Goal: Task Accomplishment & Management: Manage account settings

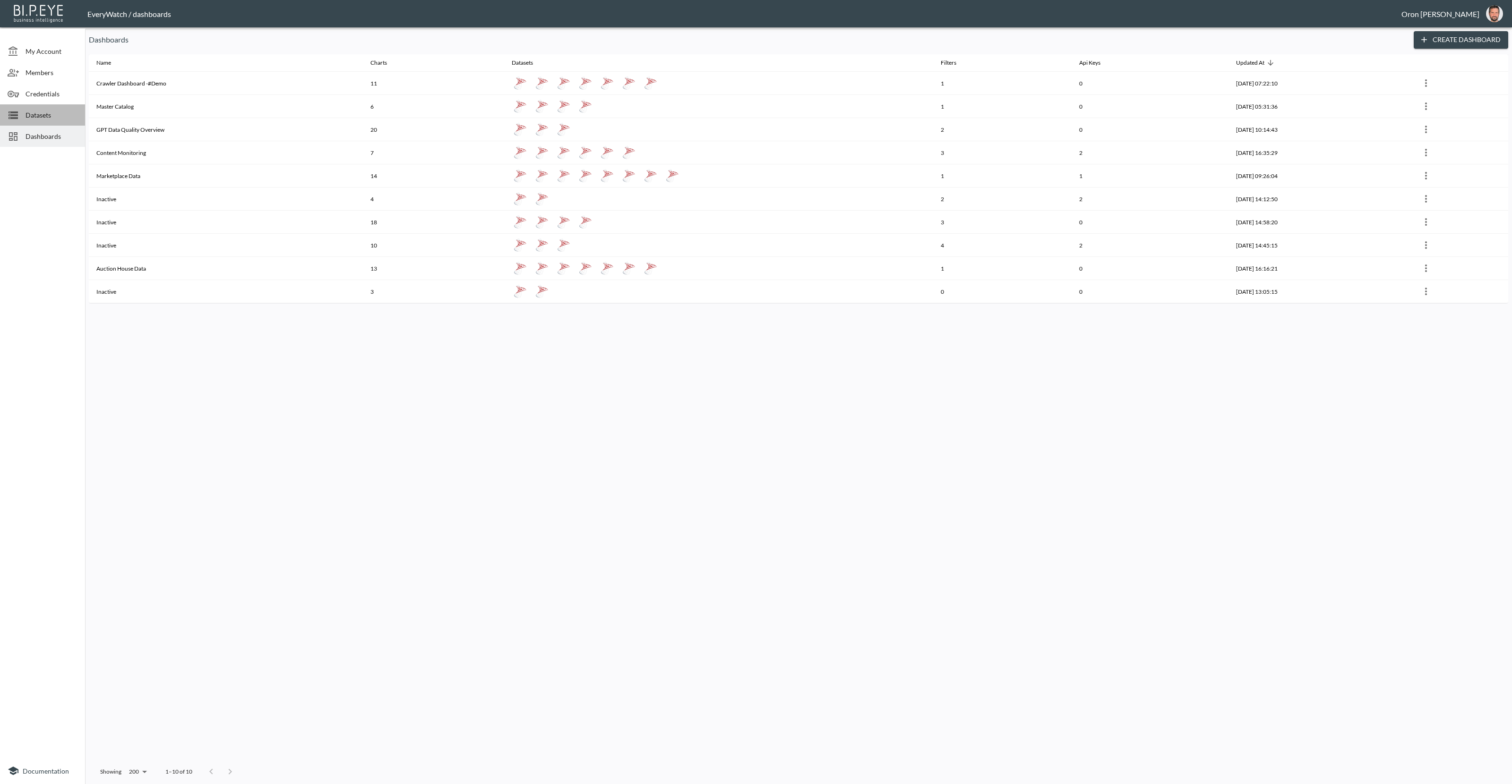
click at [64, 115] on span "Datasets" at bounding box center [51, 115] width 52 height 10
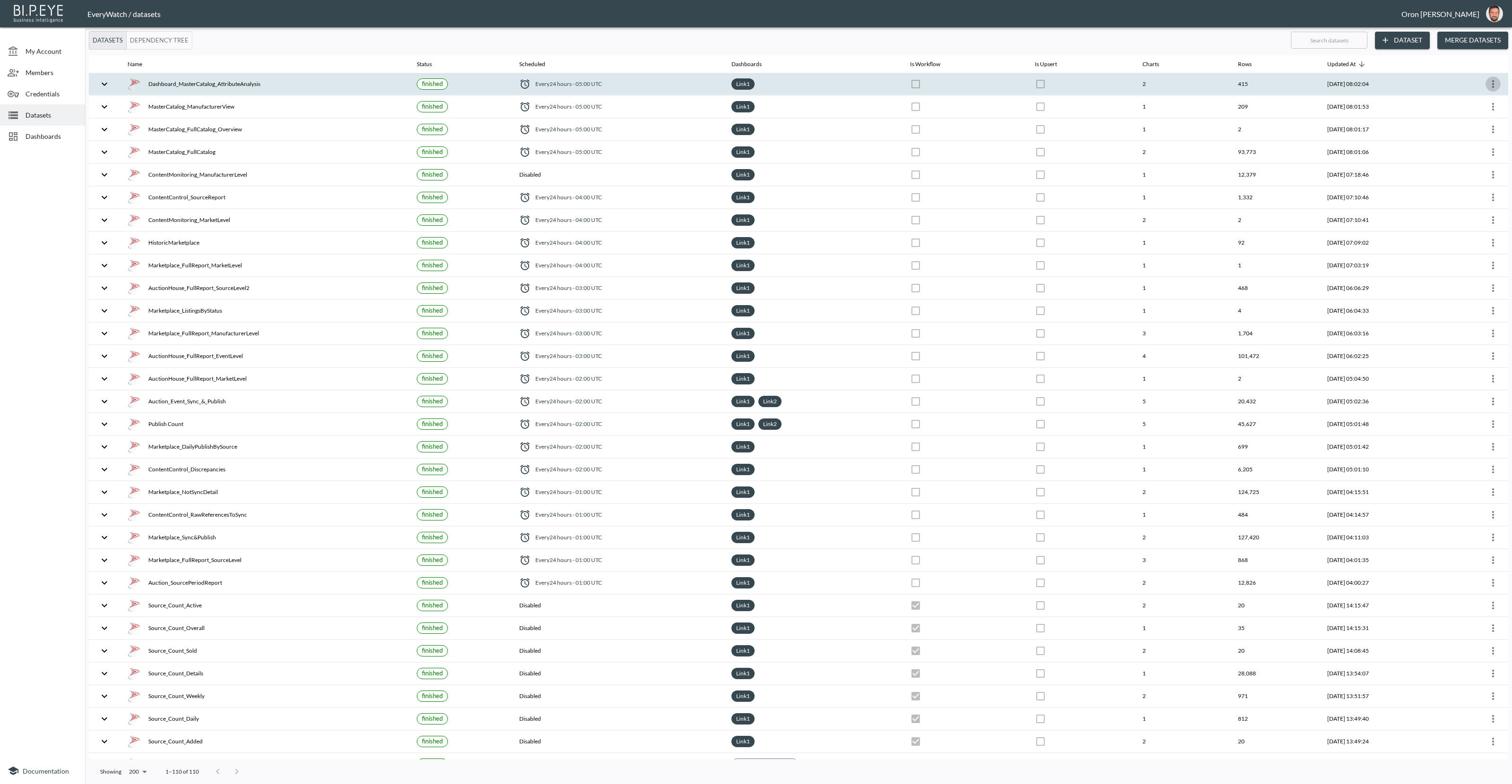
click at [1494, 83] on icon "more" at bounding box center [1493, 84] width 11 height 11
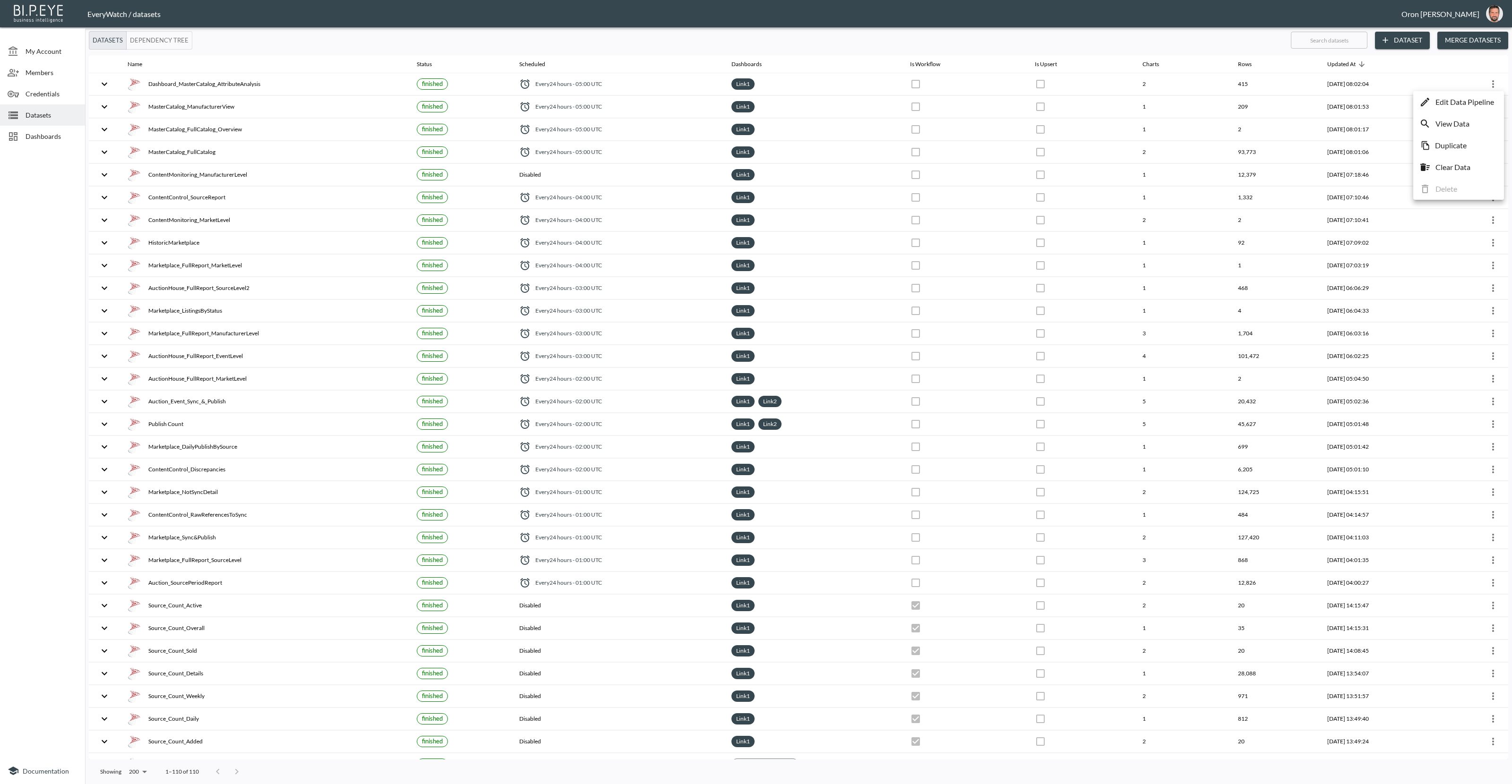
click at [1484, 97] on p "Edit Data Pipeline" at bounding box center [1465, 102] width 59 height 11
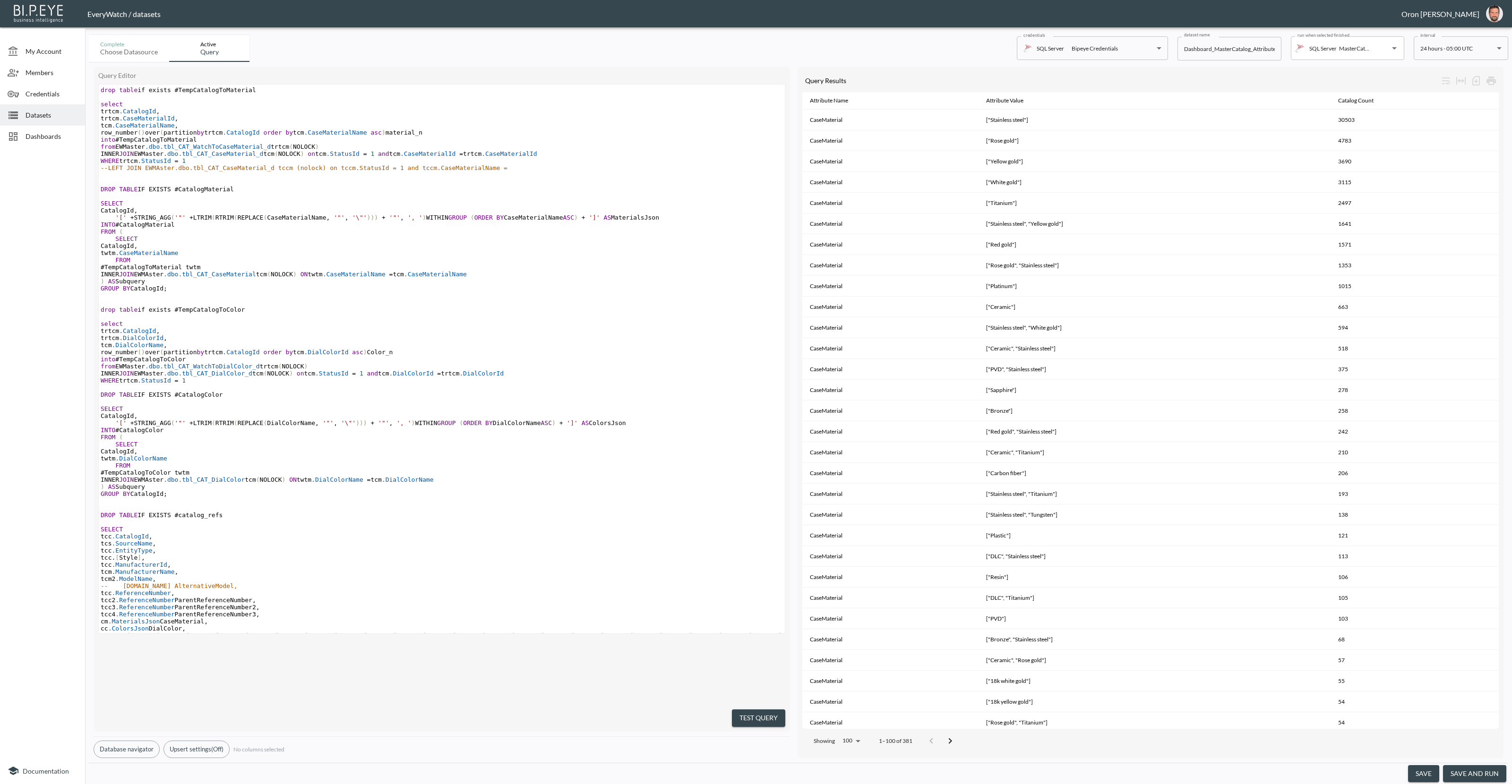
click at [1502, 12] on img "oron@bipeye.com" at bounding box center [1494, 13] width 17 height 17
click at [1484, 33] on li "Switch Organization" at bounding box center [1470, 37] width 81 height 17
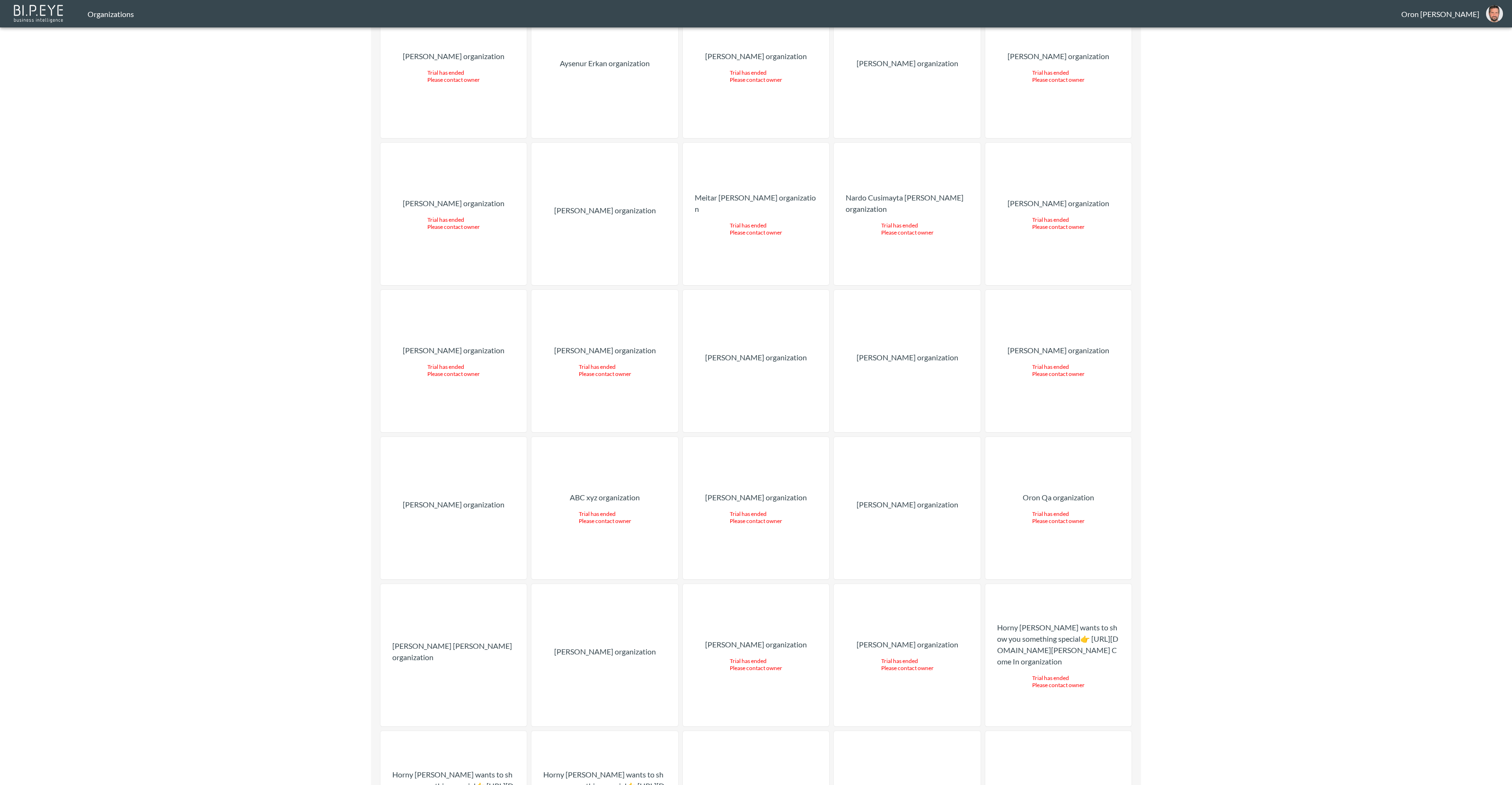
scroll to position [5321, 0]
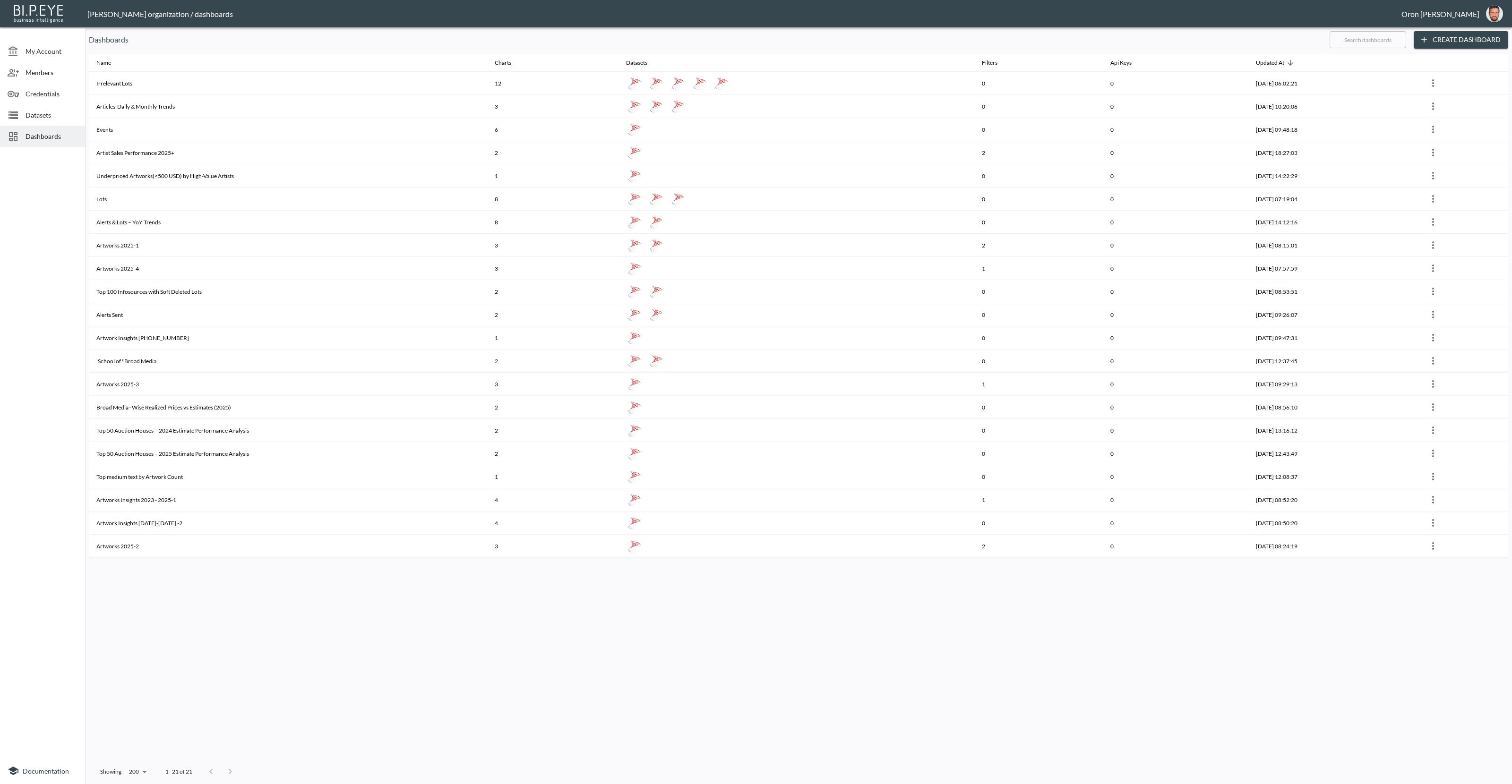
click at [64, 110] on span "Datasets" at bounding box center [51, 115] width 52 height 10
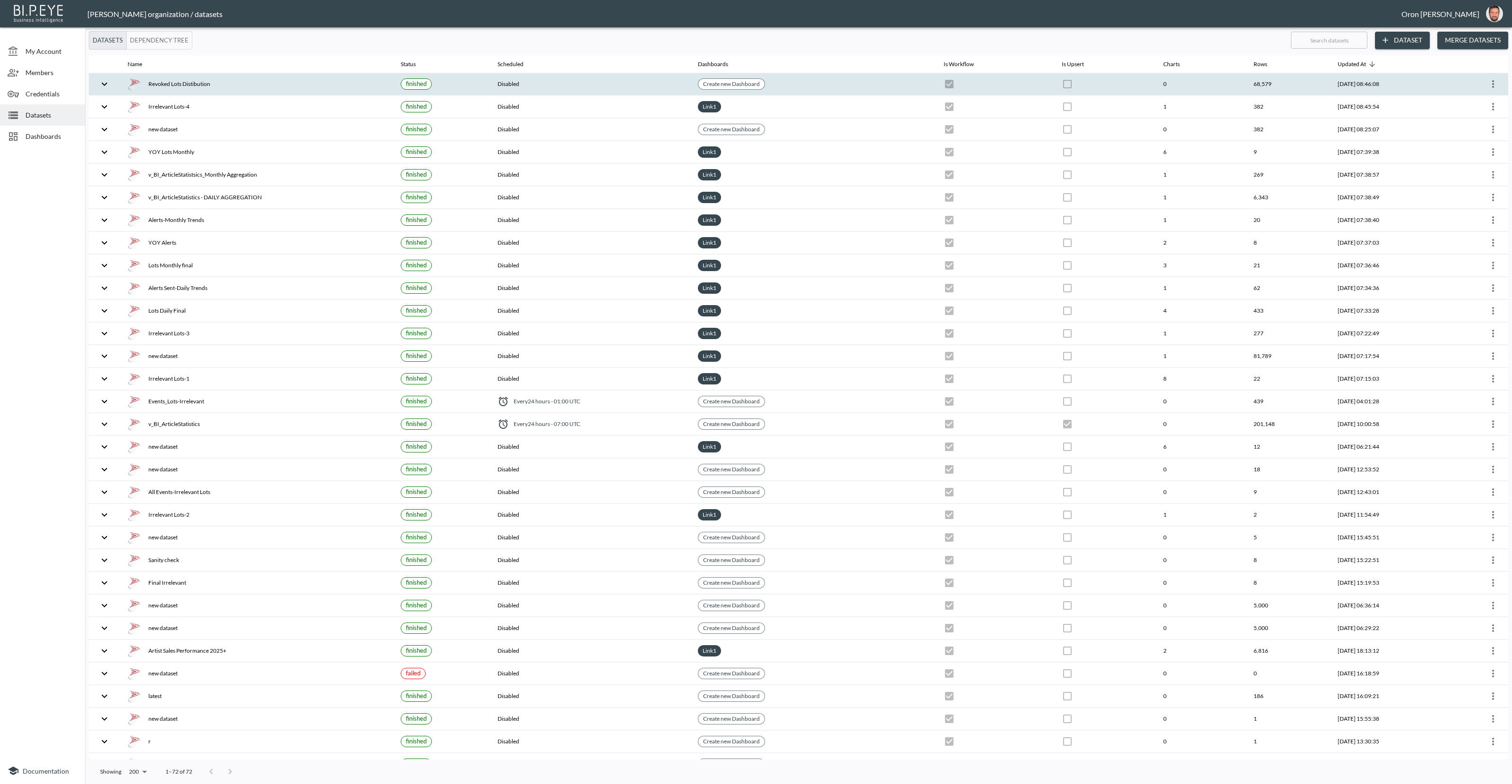
click at [1492, 83] on icon "more" at bounding box center [1493, 84] width 11 height 11
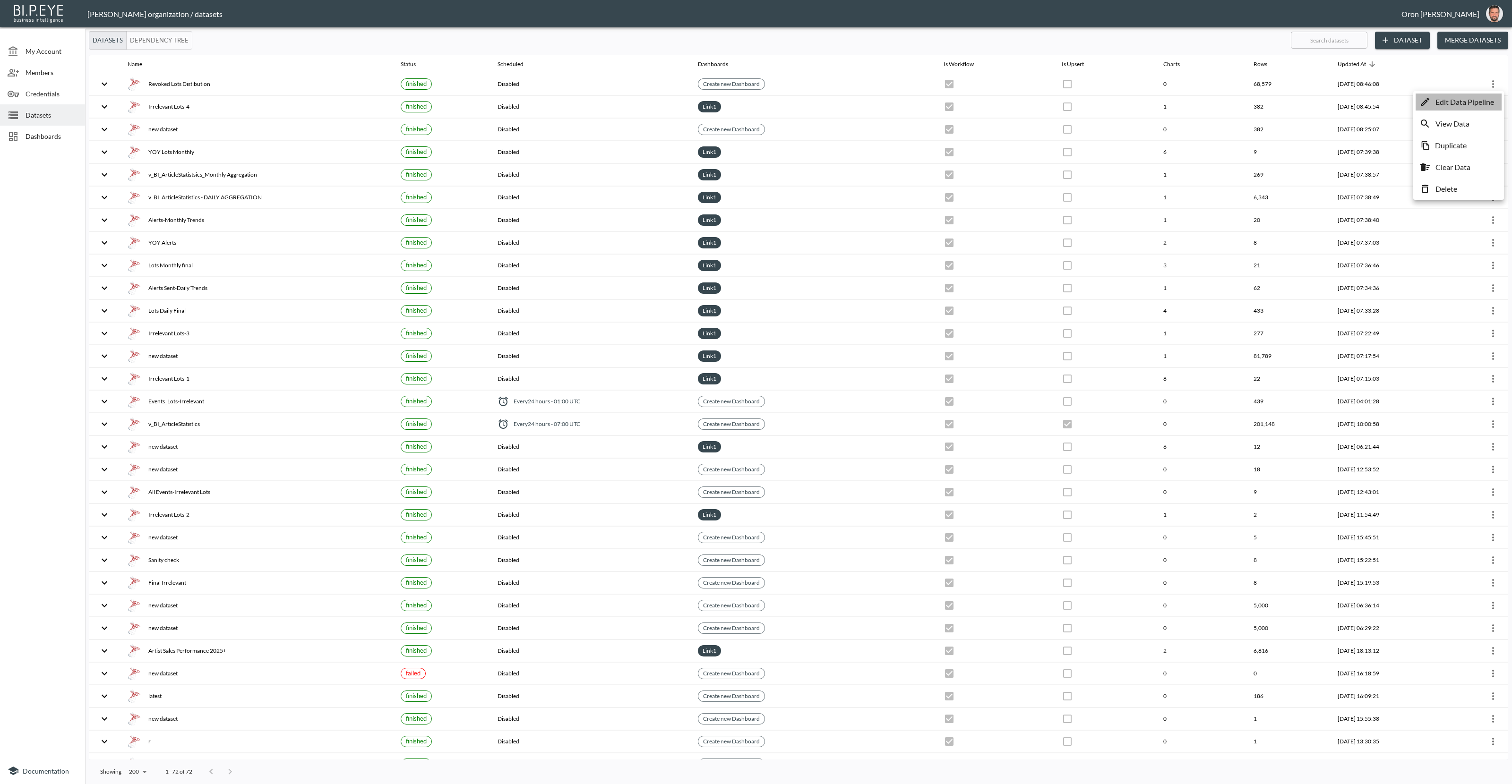
click at [1480, 99] on p "Edit Data Pipeline" at bounding box center [1465, 102] width 59 height 11
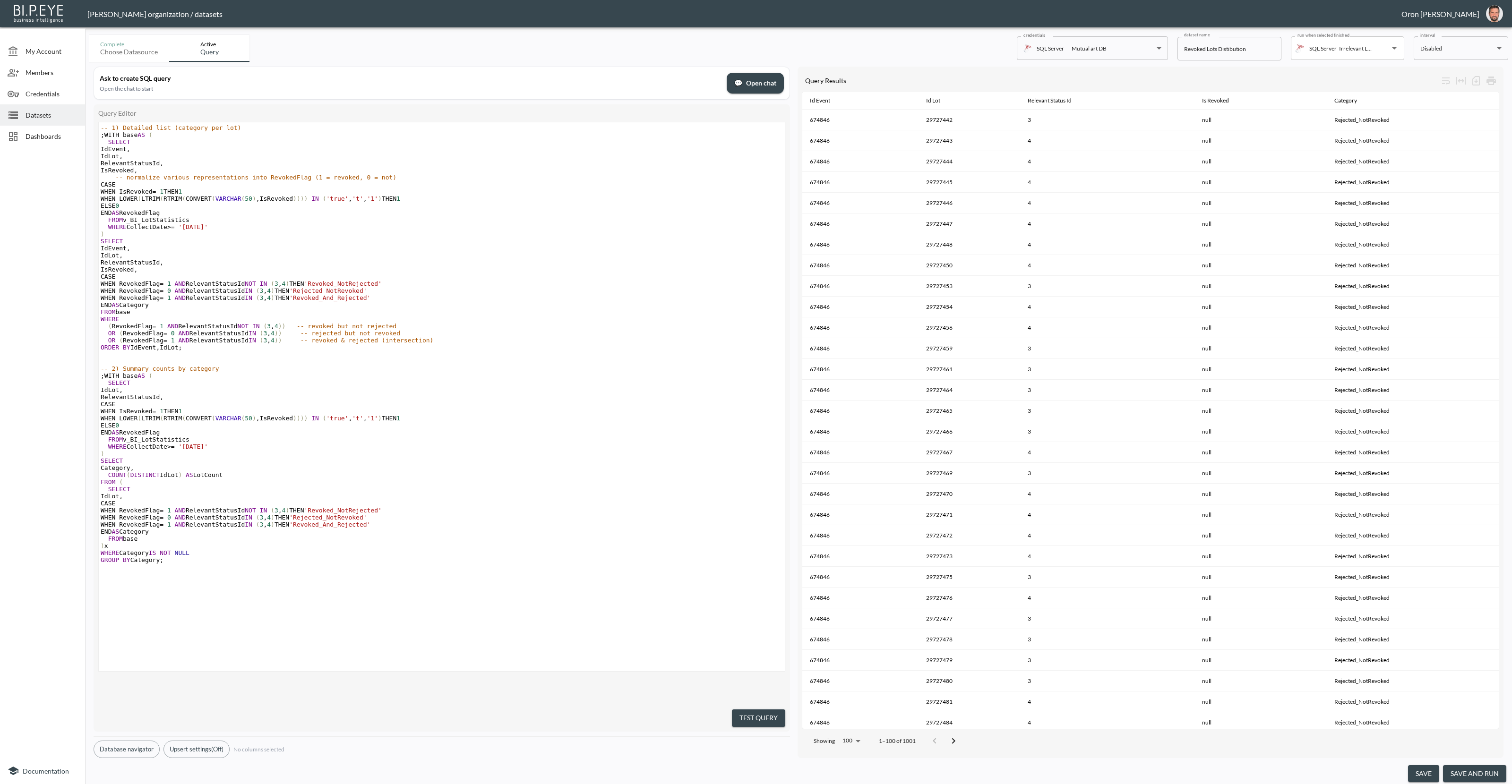
click at [752, 80] on span "💬 Open chat" at bounding box center [755, 83] width 42 height 12
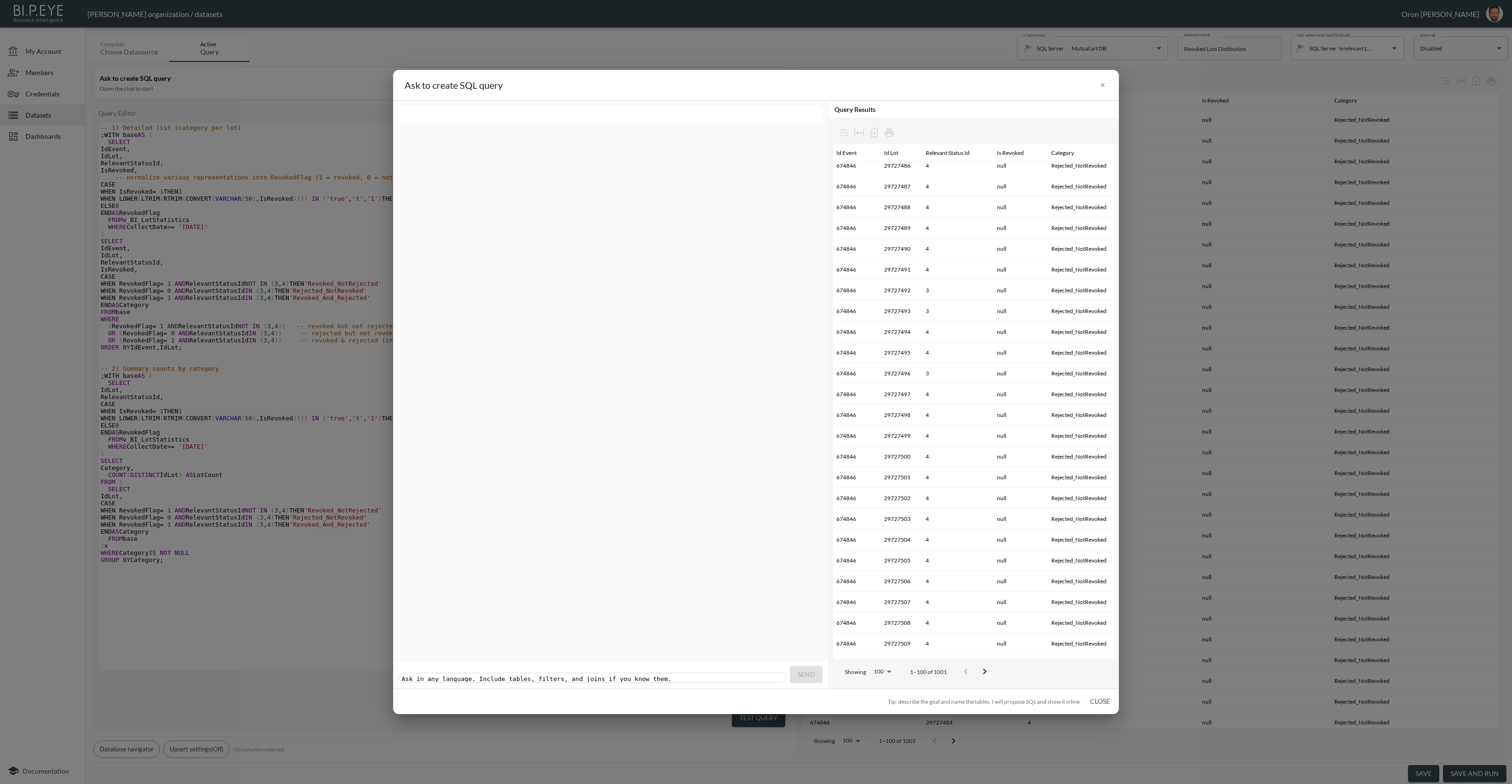
scroll to position [651, 0]
